Goal: Task Accomplishment & Management: Use online tool/utility

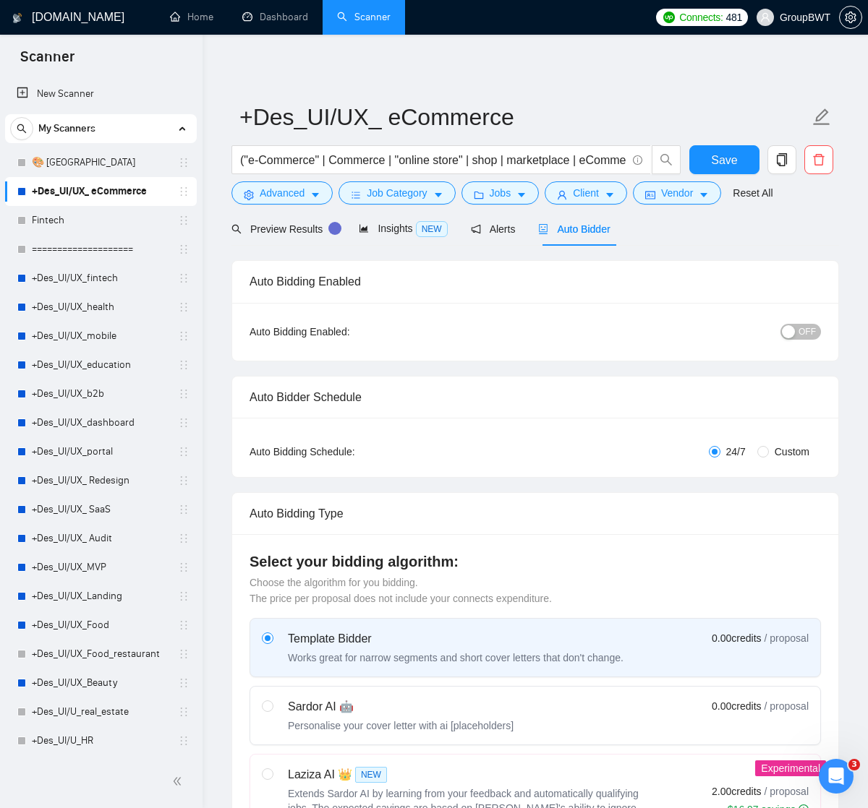
click at [678, 234] on div "Preview Results Insights NEW Alerts Auto Bidder" at bounding box center [534, 229] width 607 height 34
click at [56, 162] on link "🎨 [GEOGRAPHIC_DATA]" at bounding box center [100, 162] width 137 height 29
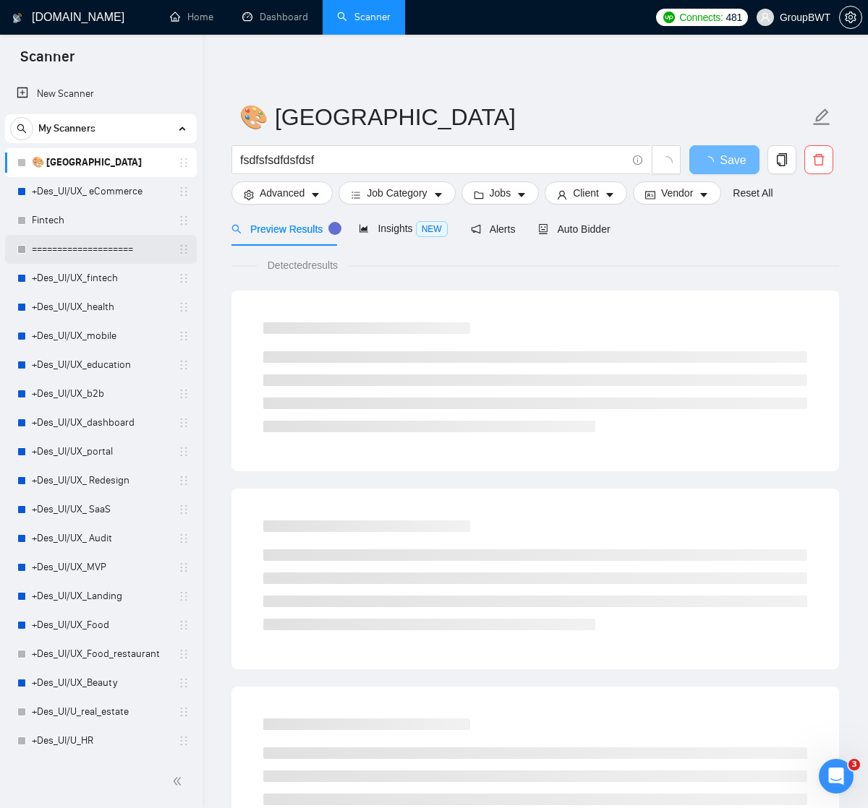
click at [85, 250] on link "====================" at bounding box center [100, 249] width 137 height 29
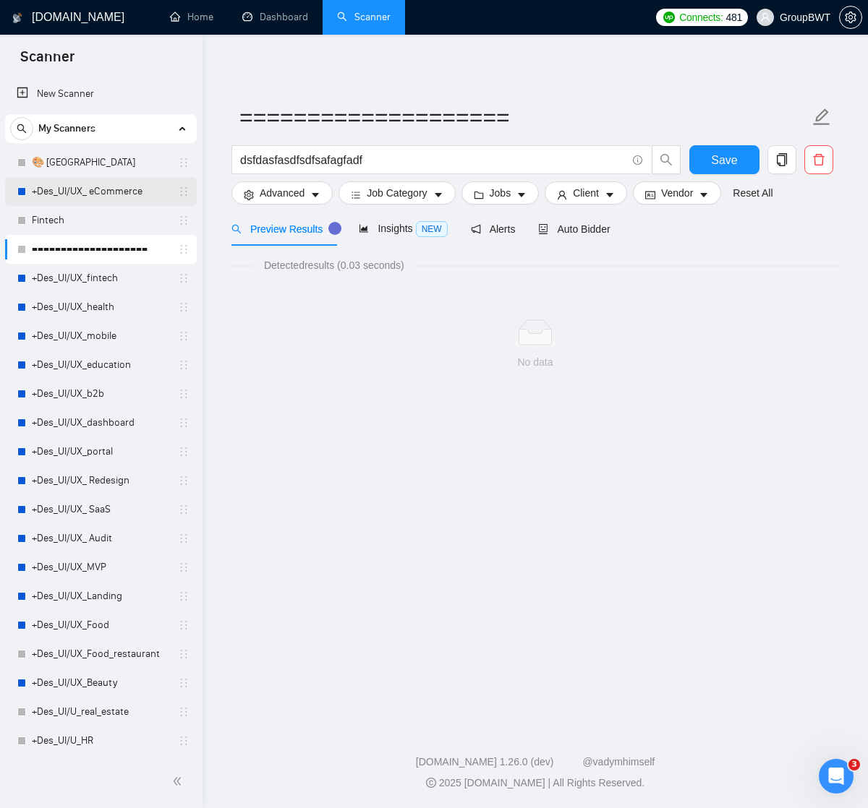
click at [86, 192] on link "+Des_UI/UX_ eCommerce" at bounding box center [100, 191] width 137 height 29
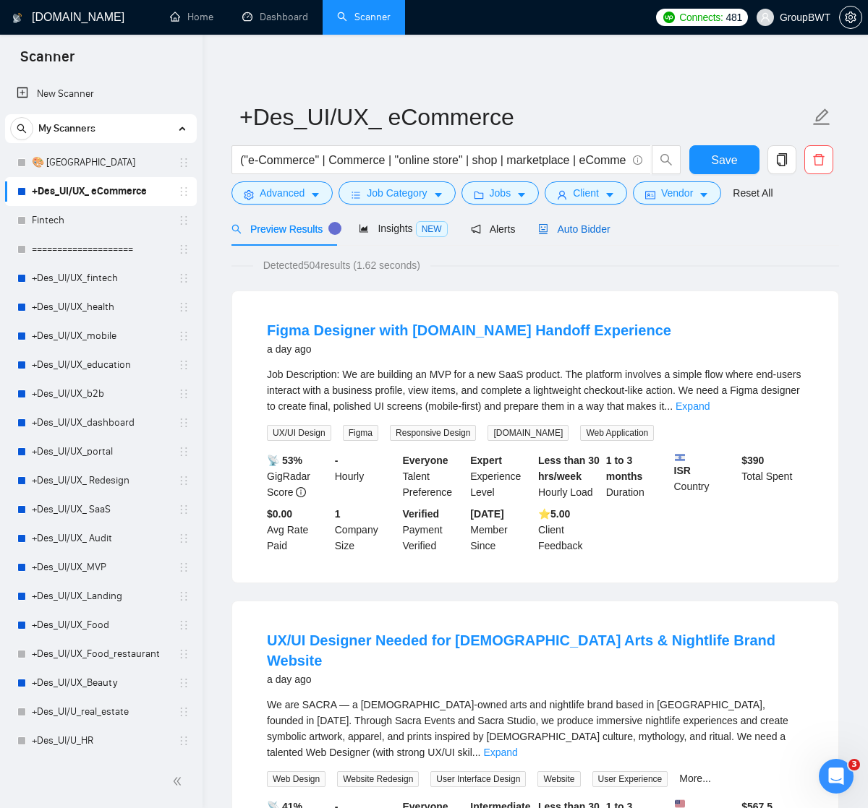
click at [584, 231] on span "Auto Bidder" at bounding box center [574, 229] width 72 height 12
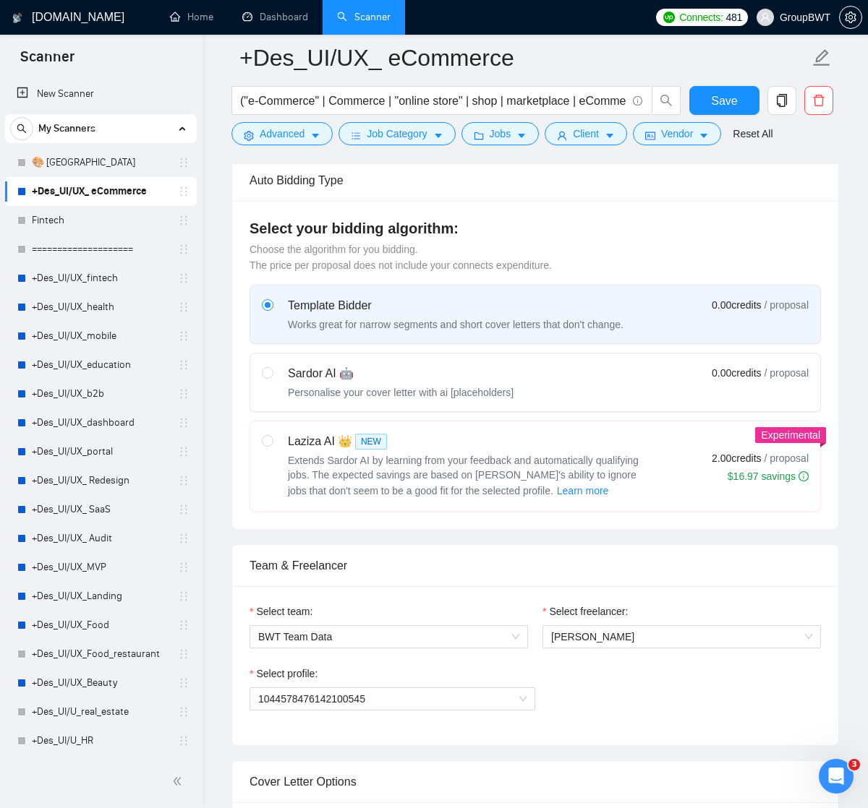
scroll to position [374, 0]
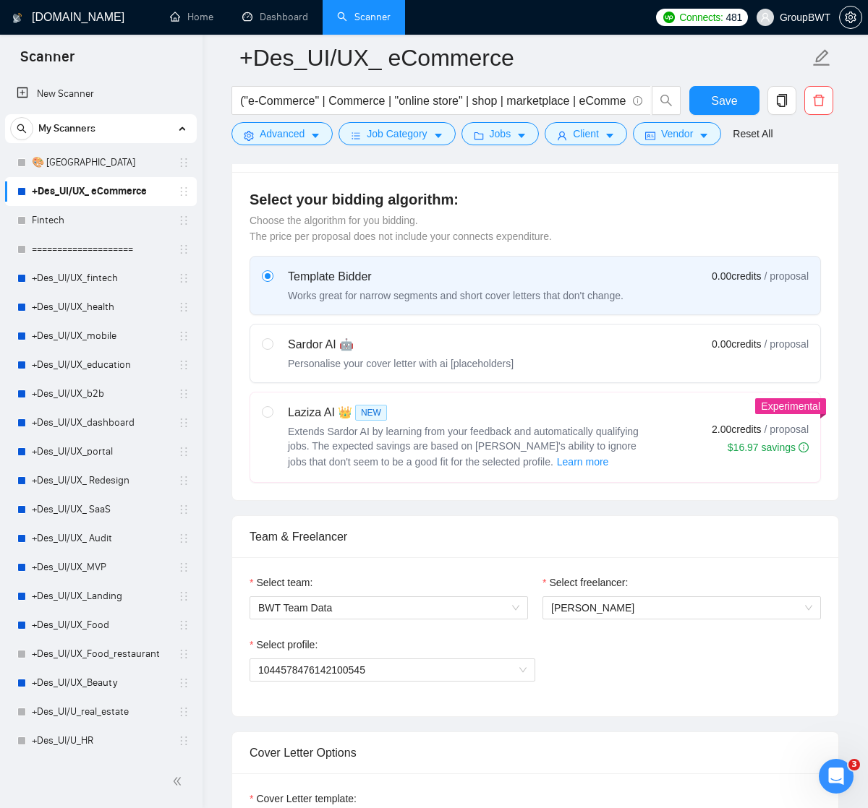
click at [392, 349] on div "Sardor AI 🤖" at bounding box center [401, 344] width 226 height 17
click at [272, 349] on input "radio" at bounding box center [267, 343] width 10 height 10
radio input "true"
radio input "false"
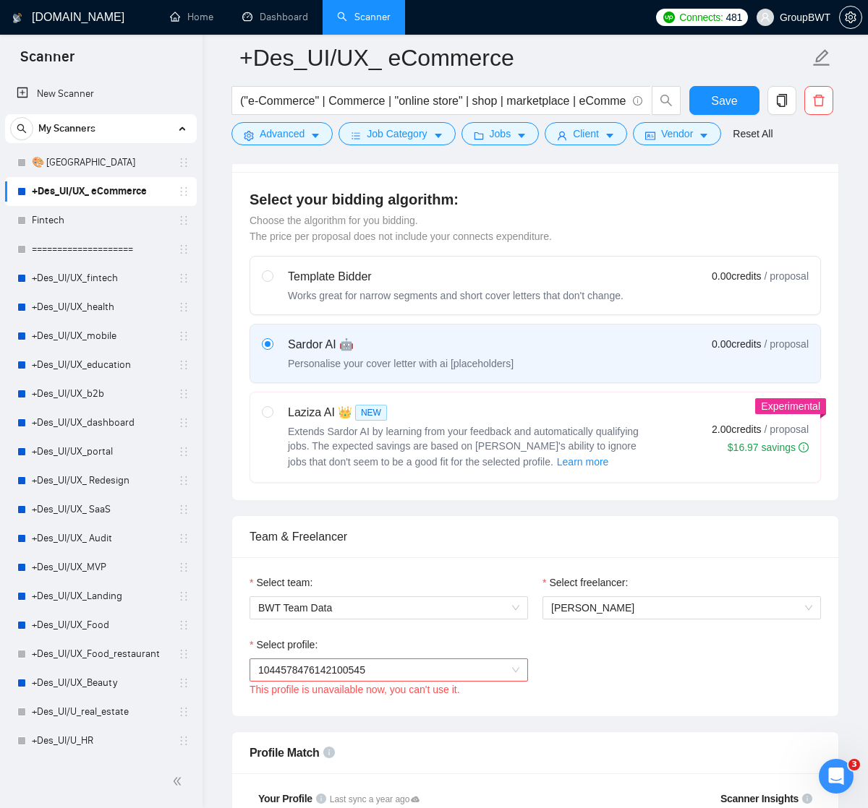
scroll to position [401, 0]
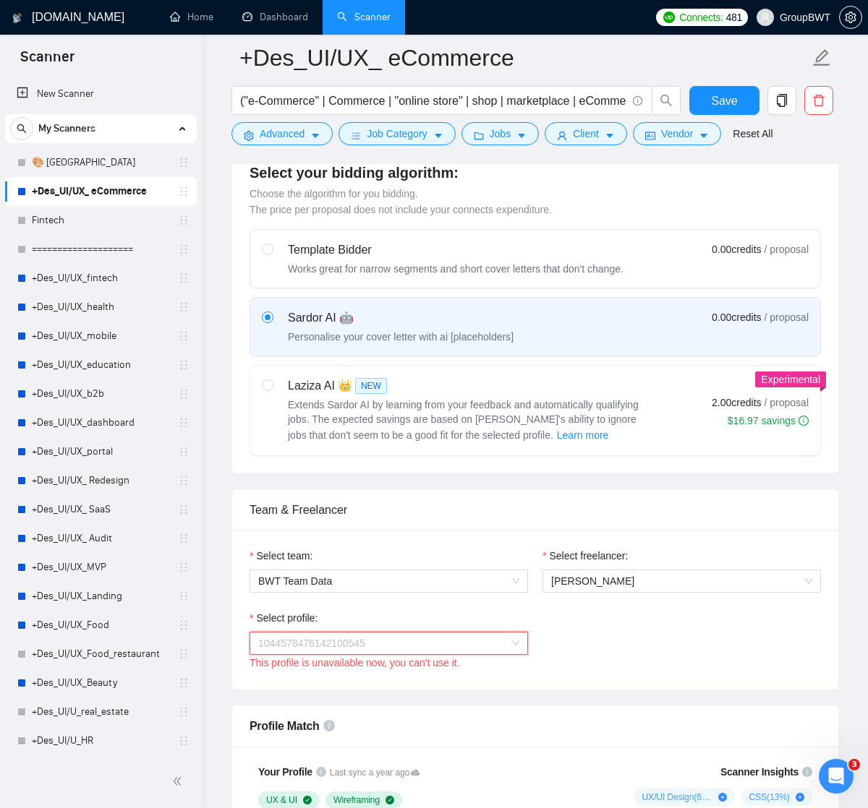
click at [515, 638] on span "1044578476142100545" at bounding box center [388, 644] width 261 height 22
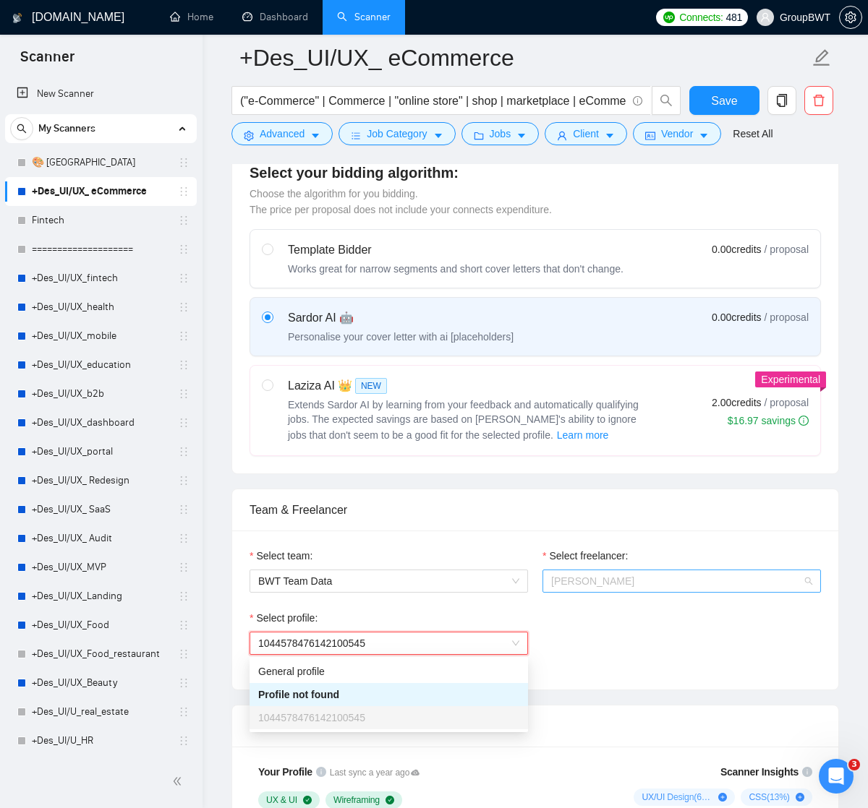
click at [610, 586] on span "[PERSON_NAME]" at bounding box center [592, 582] width 83 height 12
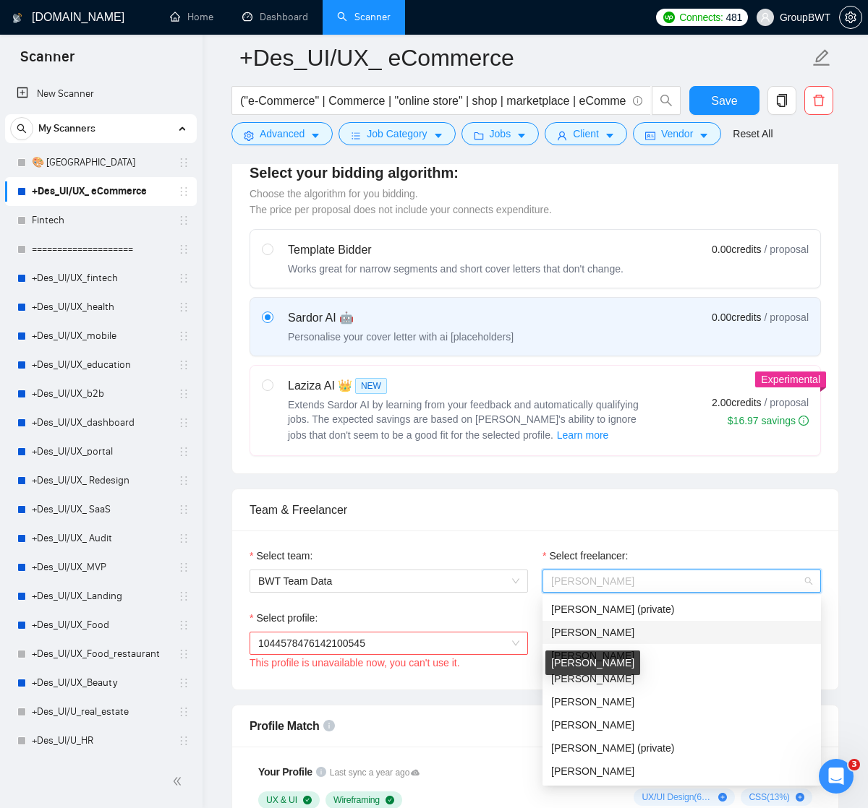
scroll to position [79, 0]
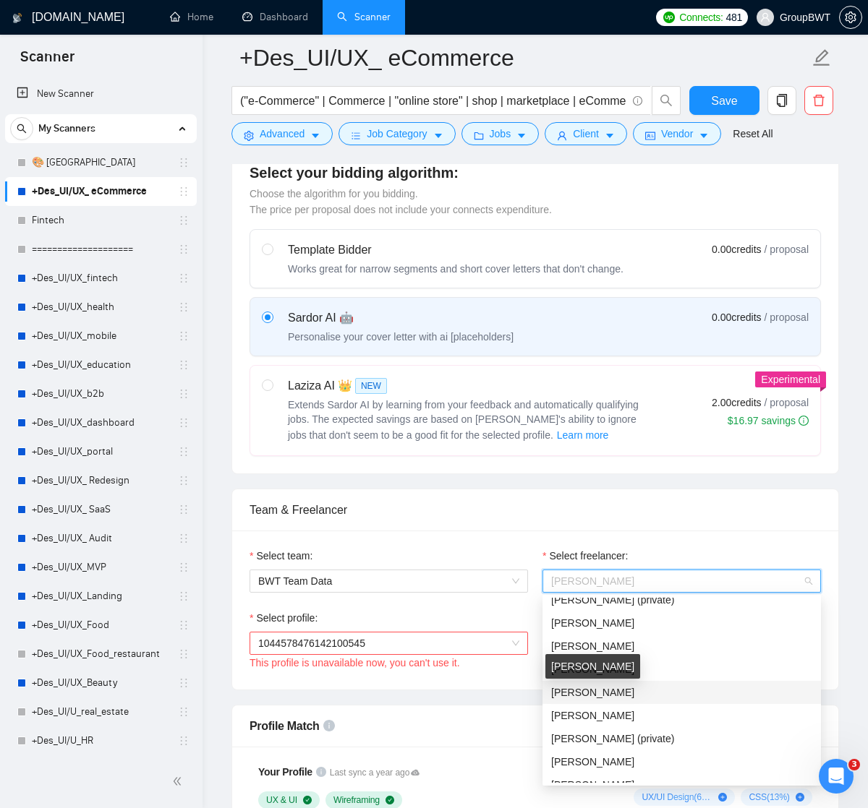
click at [597, 693] on span "[PERSON_NAME]" at bounding box center [592, 693] width 83 height 12
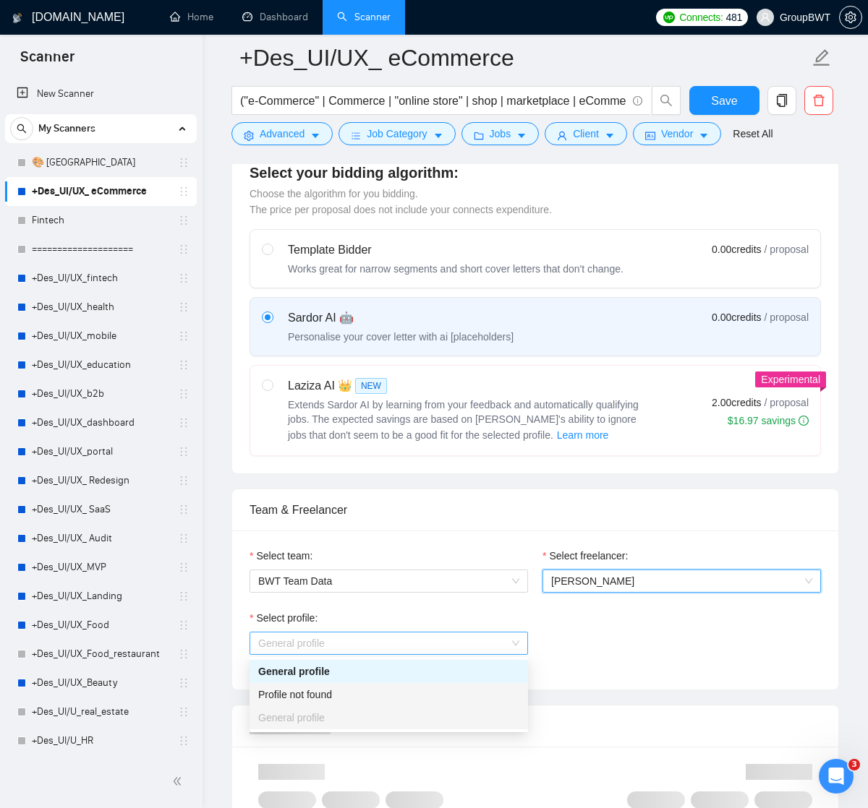
click at [475, 635] on span "General profile" at bounding box center [388, 644] width 261 height 22
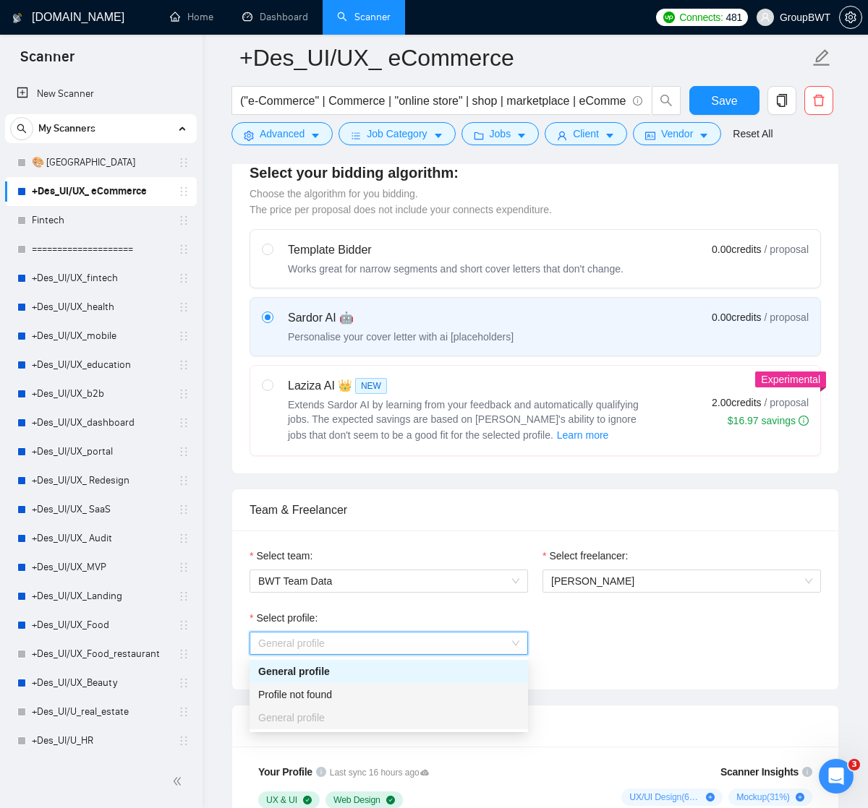
click at [469, 664] on div "General profile" at bounding box center [388, 672] width 261 height 16
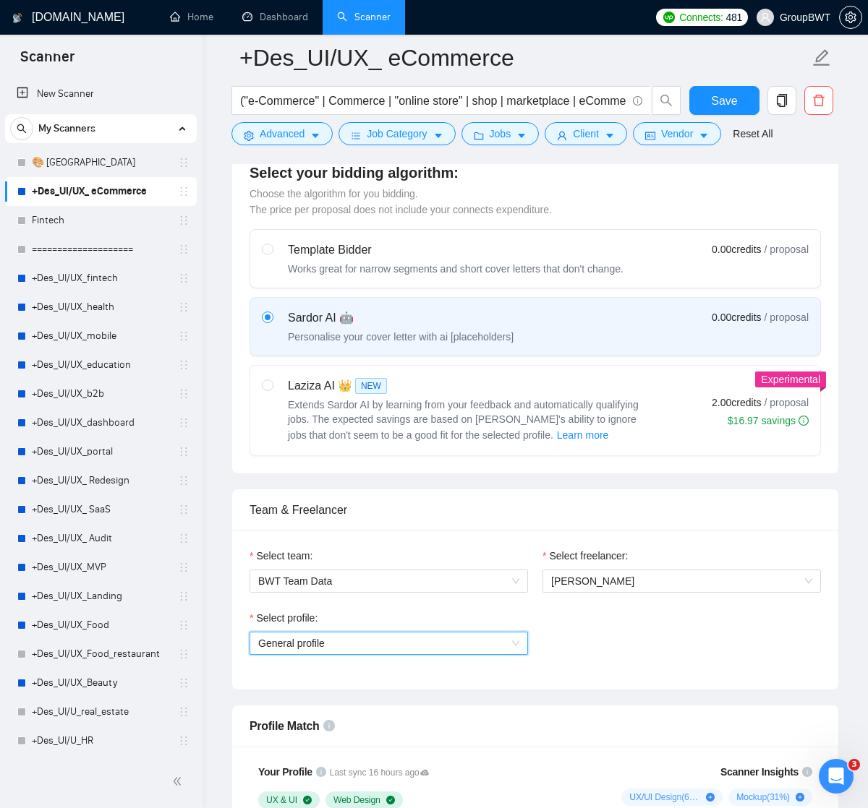
click at [580, 643] on div "Select profile: General profile General profile" at bounding box center [535, 641] width 586 height 62
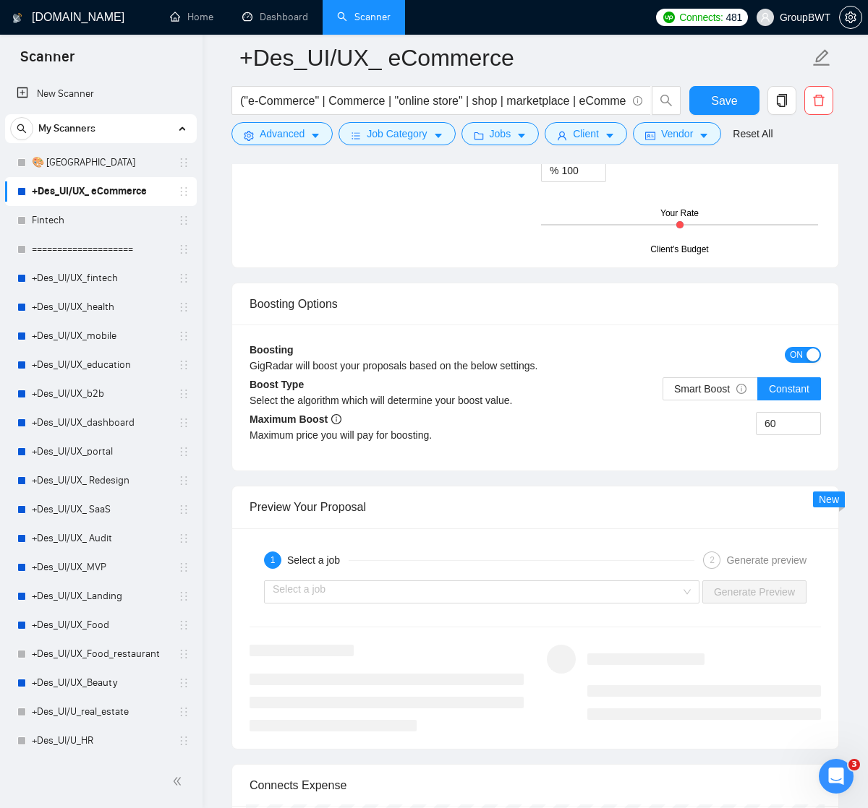
scroll to position [2537, 0]
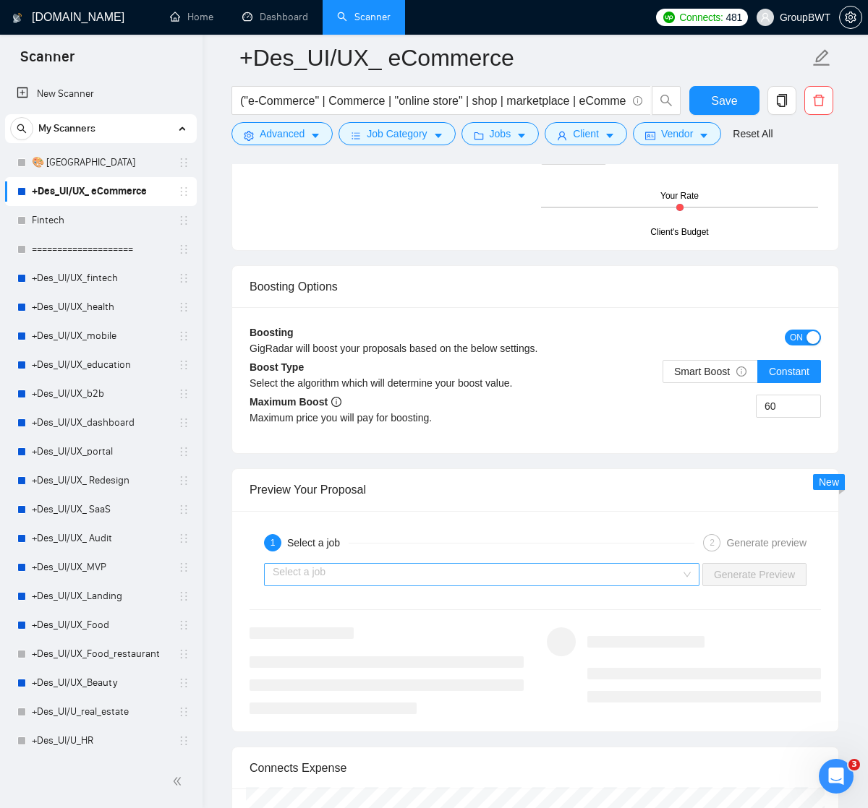
click at [379, 564] on input "search" at bounding box center [477, 575] width 408 height 22
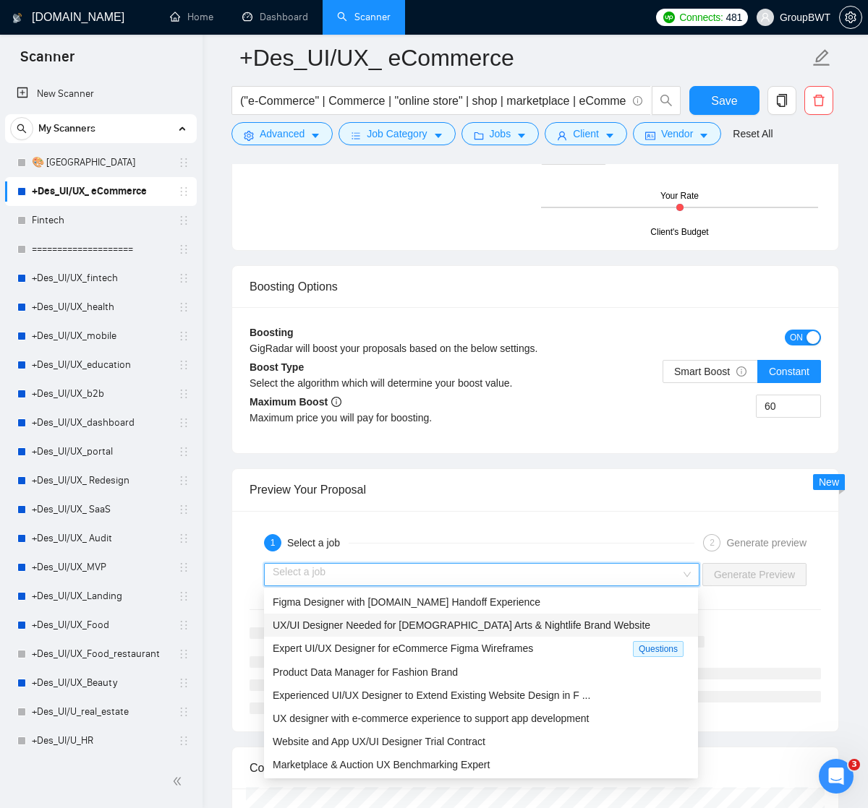
click at [368, 625] on span "UX/UI Designer Needed for [DEMOGRAPHIC_DATA] Arts & Nightlife Brand Website" at bounding box center [461, 626] width 377 height 12
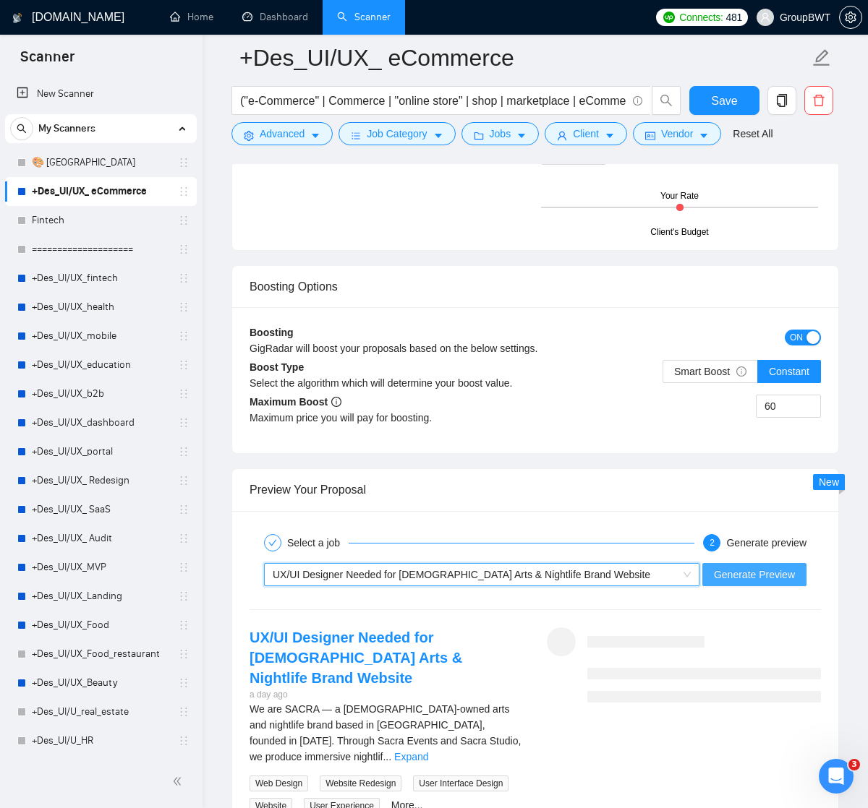
click at [722, 568] on span "Generate Preview" at bounding box center [754, 575] width 81 height 16
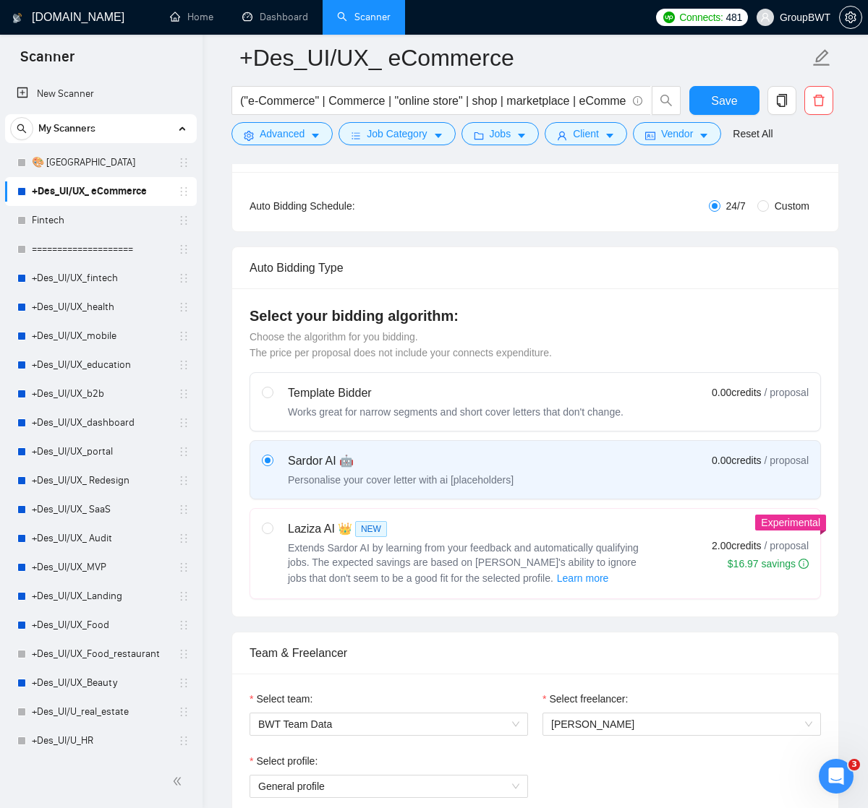
scroll to position [257, 0]
click at [469, 480] on div "Personalise your cover letter with ai [placeholders]" at bounding box center [401, 481] width 226 height 14
click at [272, 466] on input "radio" at bounding box center [267, 461] width 10 height 10
click at [267, 531] on input "radio" at bounding box center [267, 529] width 10 height 10
radio input "true"
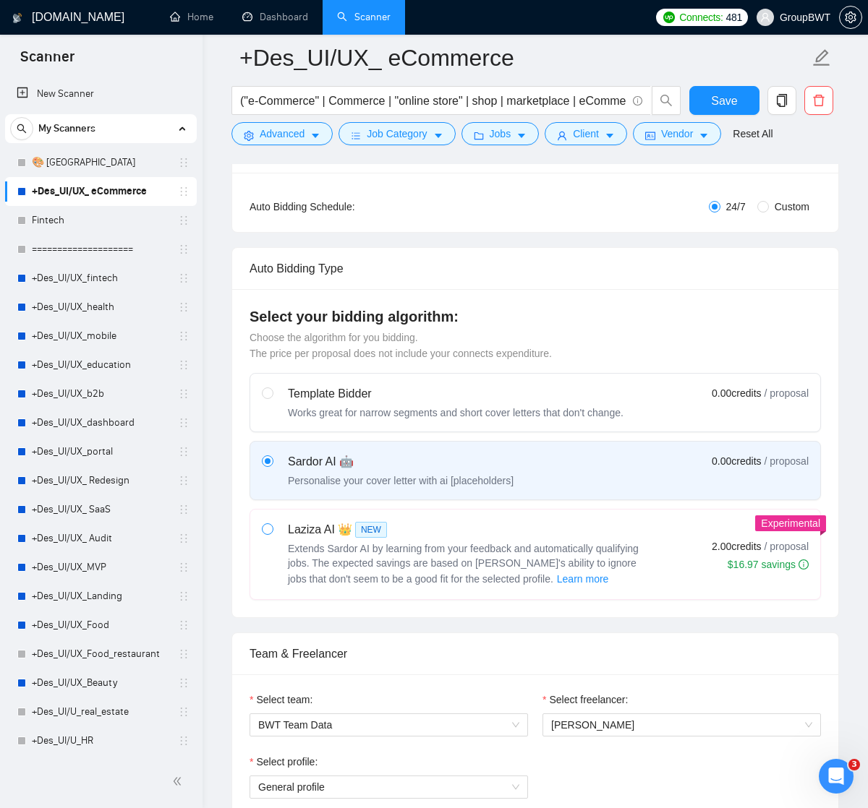
radio input "false"
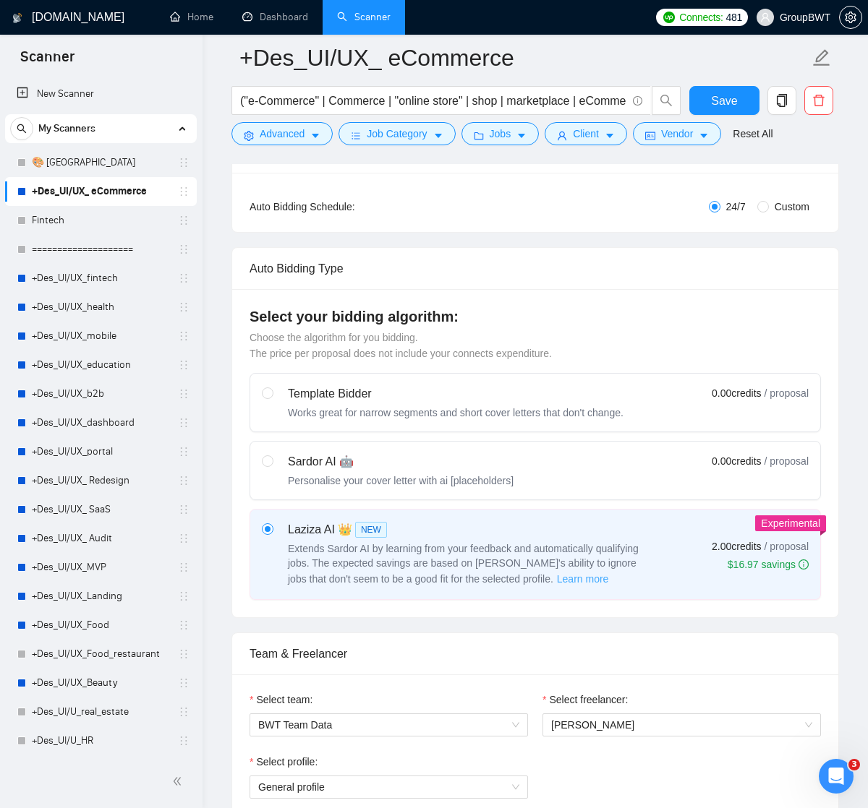
click at [557, 579] on span "Learn more" at bounding box center [583, 579] width 52 height 16
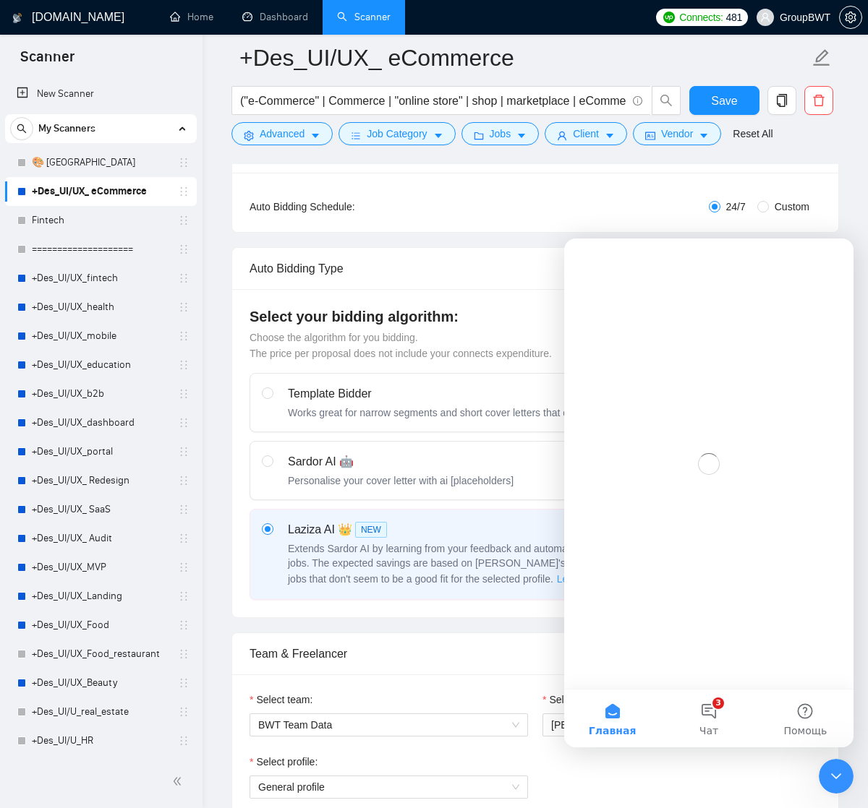
scroll to position [0, 0]
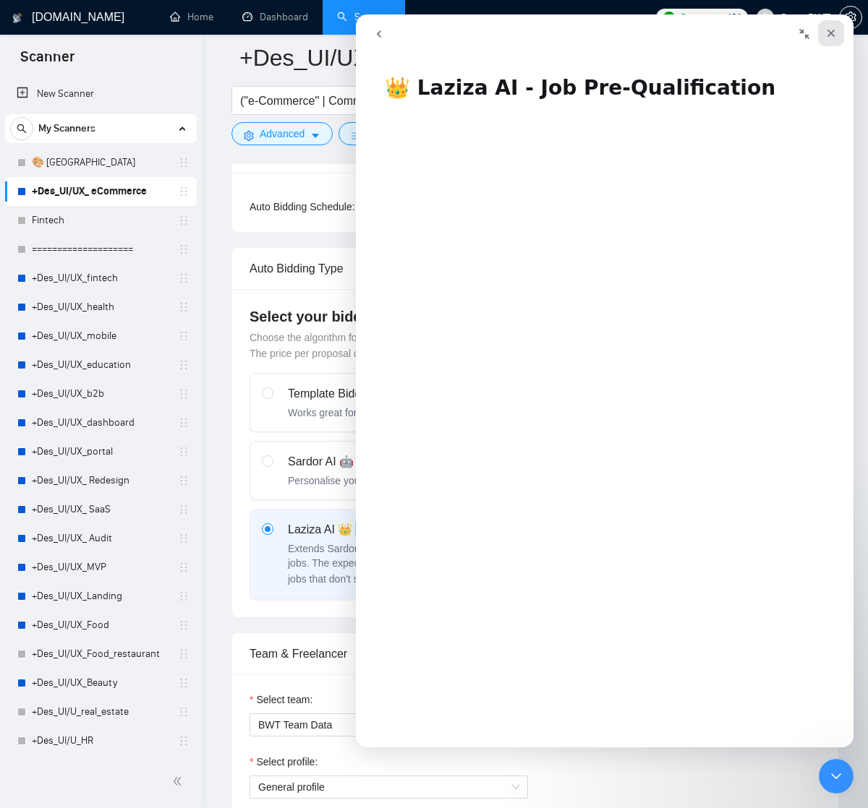
click at [832, 31] on icon "Закрыть" at bounding box center [831, 34] width 8 height 8
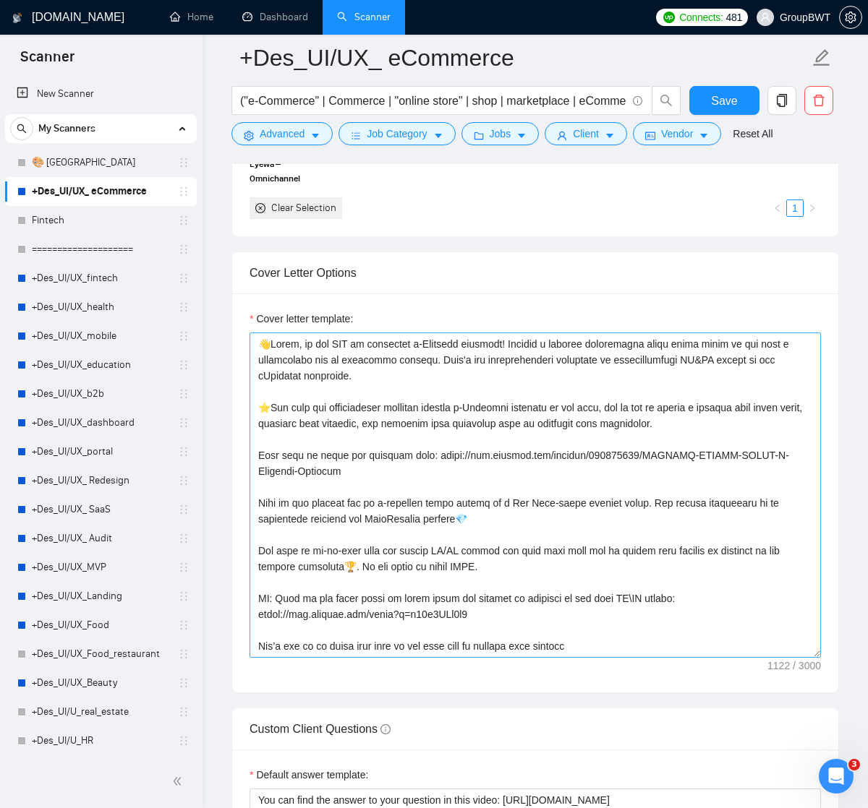
scroll to position [1540, 0]
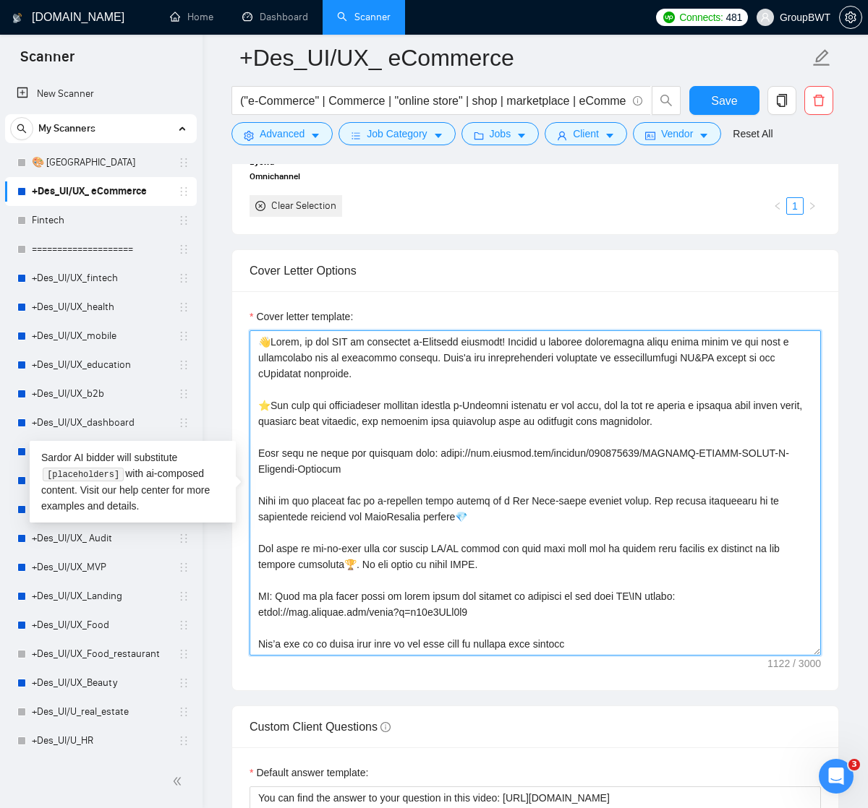
drag, startPoint x: 273, startPoint y: 339, endPoint x: 528, endPoint y: 336, distance: 255.3
click at [529, 338] on textarea "Cover letter template:" at bounding box center [534, 492] width 571 height 325
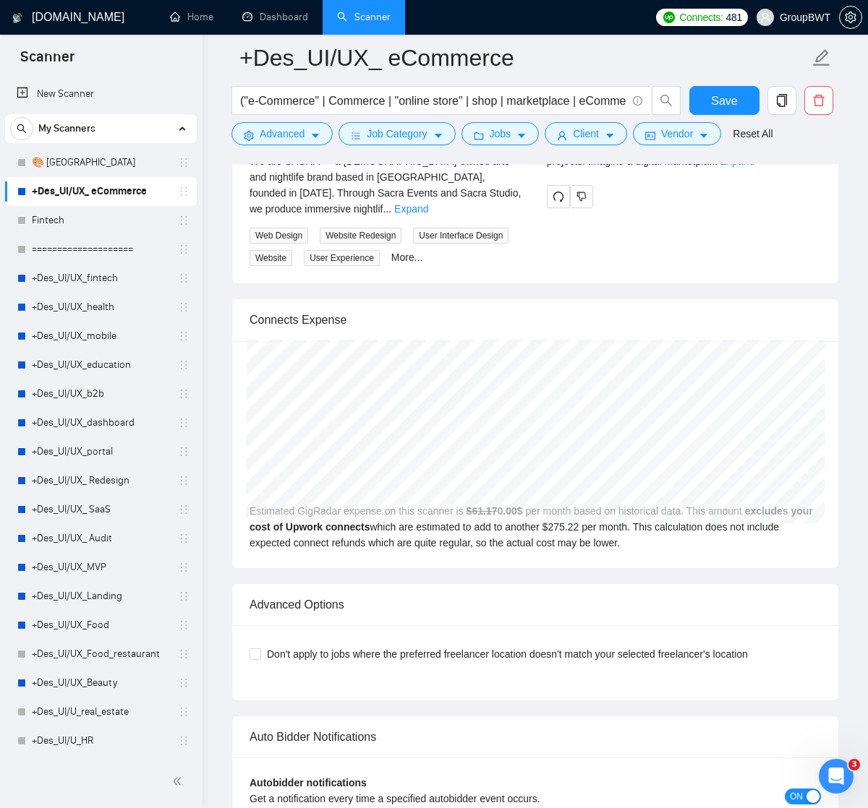
scroll to position [3069, 0]
click at [204, 17] on link "Home" at bounding box center [191, 17] width 43 height 12
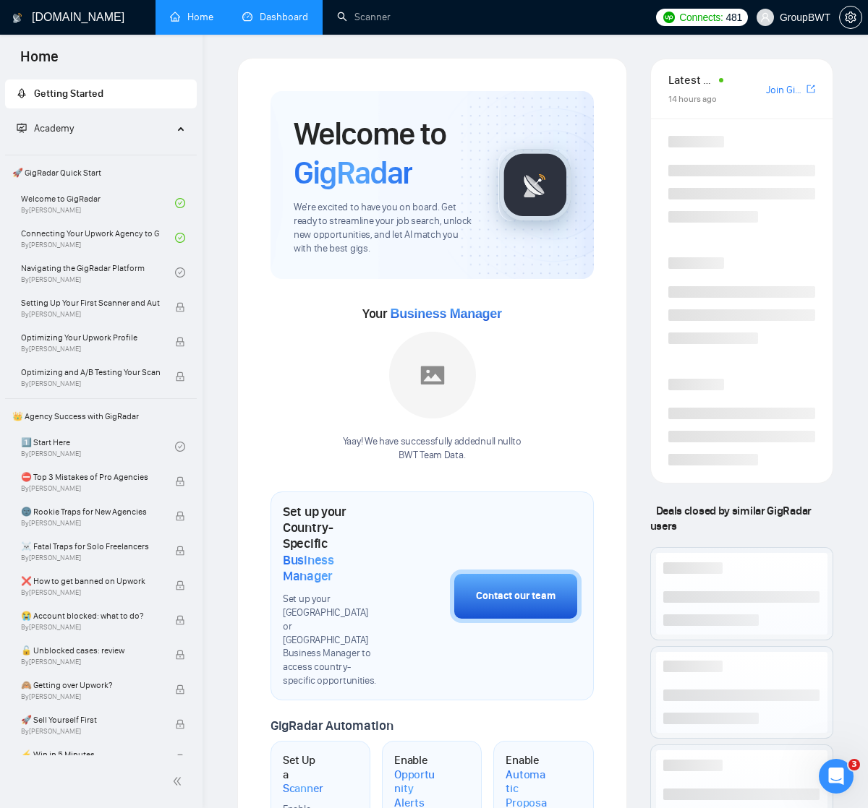
click at [281, 21] on link "Dashboard" at bounding box center [275, 17] width 66 height 12
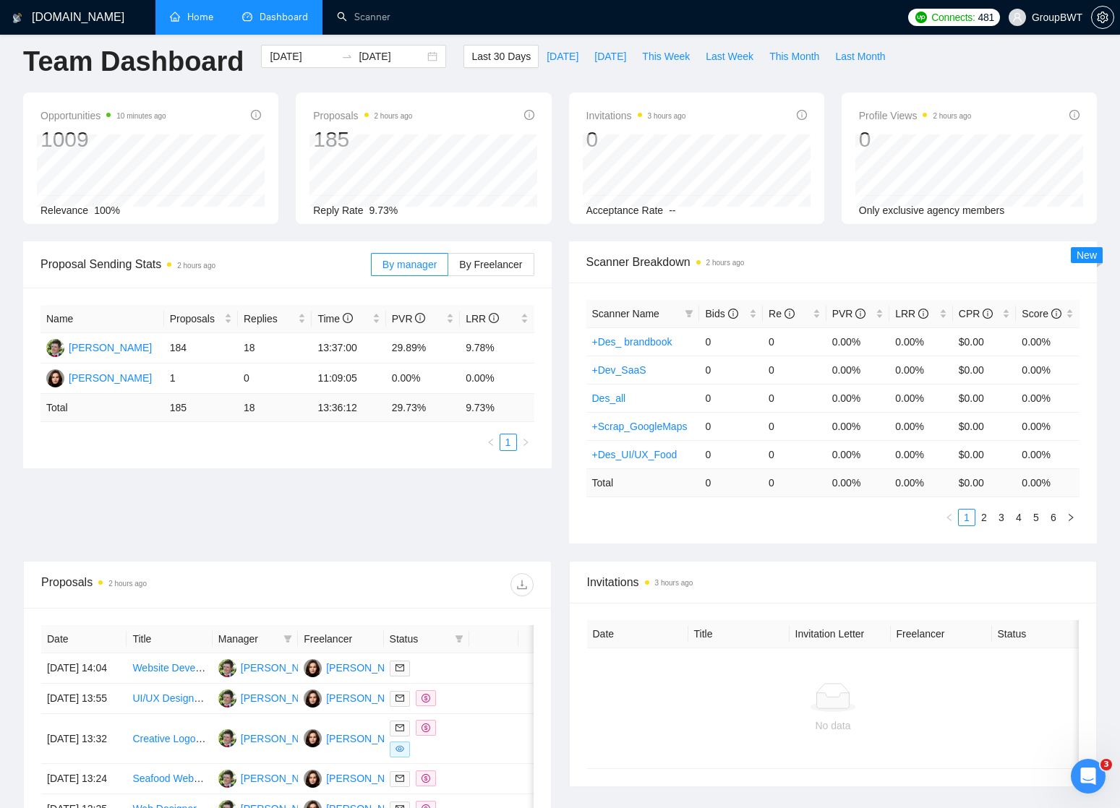
scroll to position [14, 0]
